Goal: Information Seeking & Learning: Learn about a topic

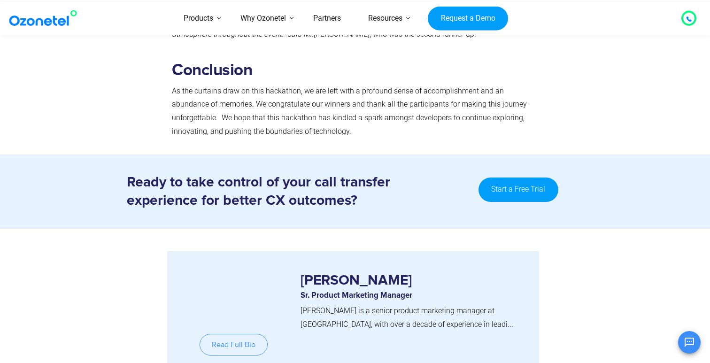
scroll to position [1028, 0]
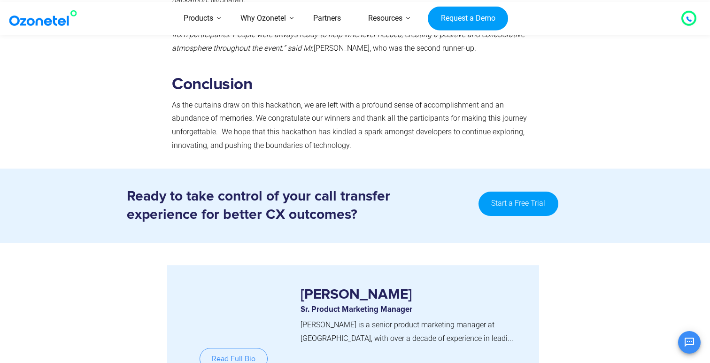
click at [420, 330] on p "[PERSON_NAME] is a senior product marketing manager at [GEOGRAPHIC_DATA], with …" at bounding box center [413, 331] width 224 height 27
click at [254, 355] on span "Read Full Bio" at bounding box center [234, 359] width 44 height 8
